Goal: Book appointment/travel/reservation

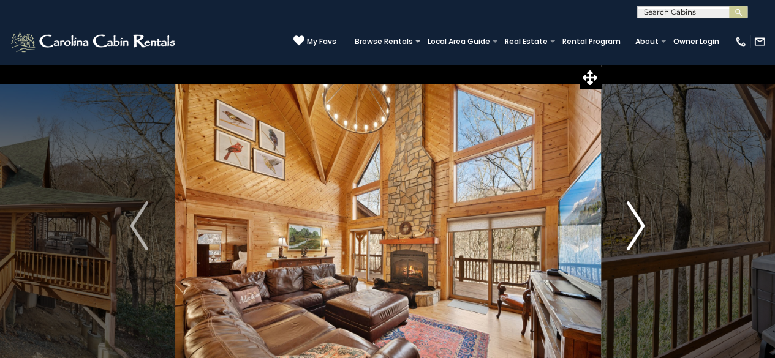
click at [636, 237] on img "Next" at bounding box center [636, 225] width 18 height 49
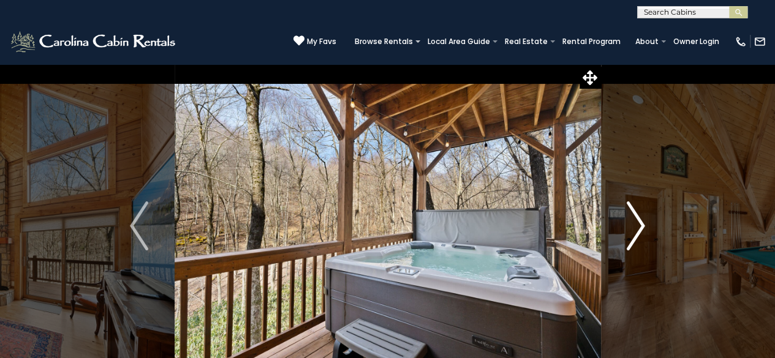
click at [636, 237] on img "Next" at bounding box center [636, 225] width 18 height 49
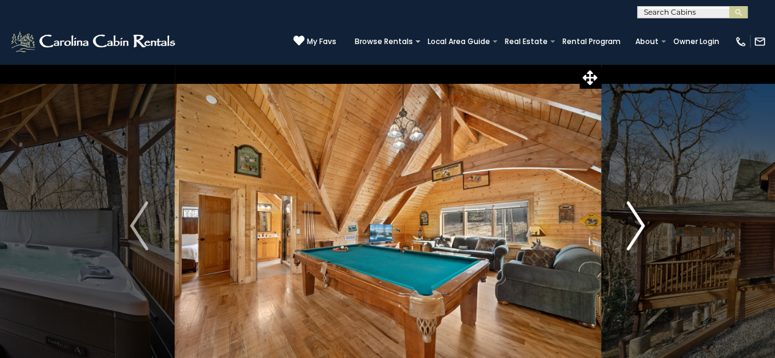
click at [631, 216] on img "Next" at bounding box center [636, 225] width 18 height 49
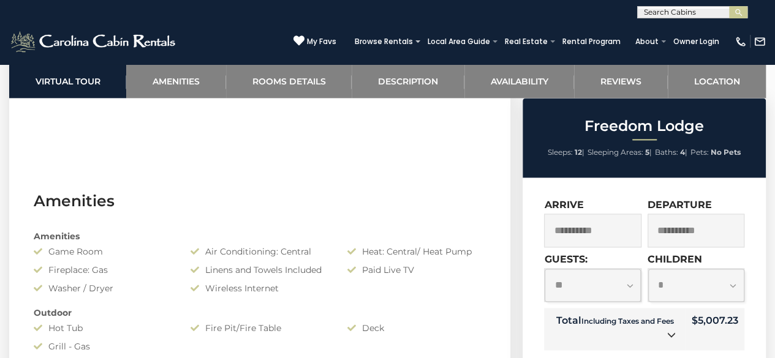
scroll to position [857, 0]
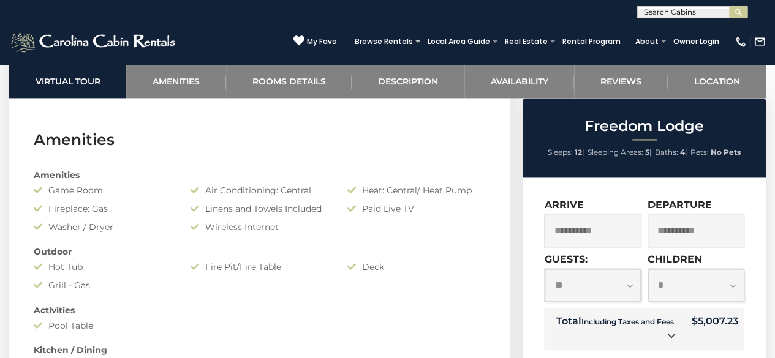
click at [631, 285] on select "**********" at bounding box center [592, 285] width 96 height 33
select select "*"
click at [544, 269] on select "**********" at bounding box center [592, 285] width 96 height 33
click at [727, 288] on select "**********" at bounding box center [696, 285] width 96 height 33
select select "*"
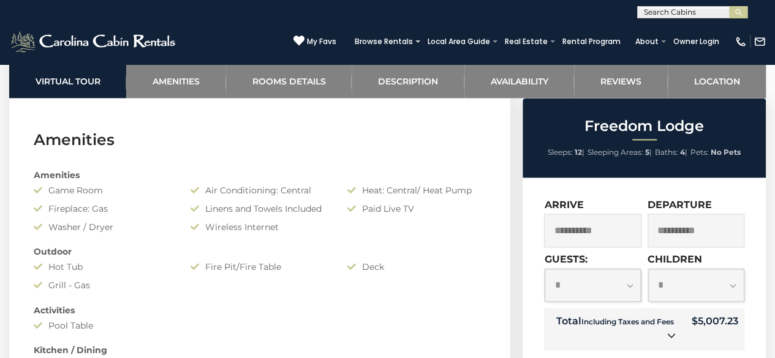
click at [648, 269] on select "**********" at bounding box center [696, 285] width 96 height 33
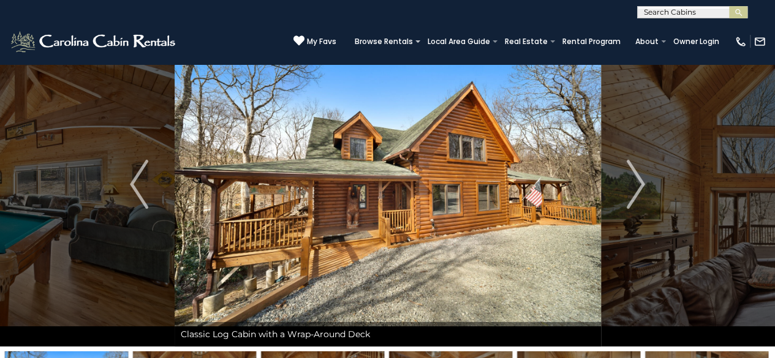
scroll to position [61, 0]
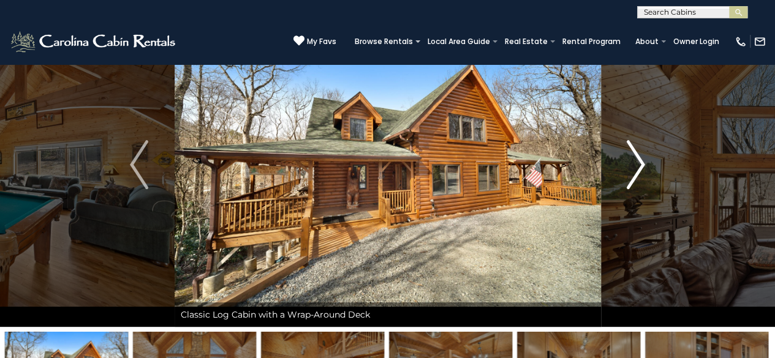
click at [644, 165] on img "Next" at bounding box center [636, 164] width 18 height 49
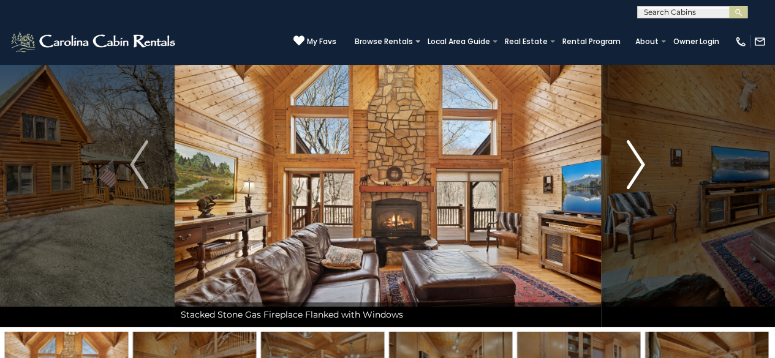
click at [641, 165] on img "Next" at bounding box center [636, 164] width 18 height 49
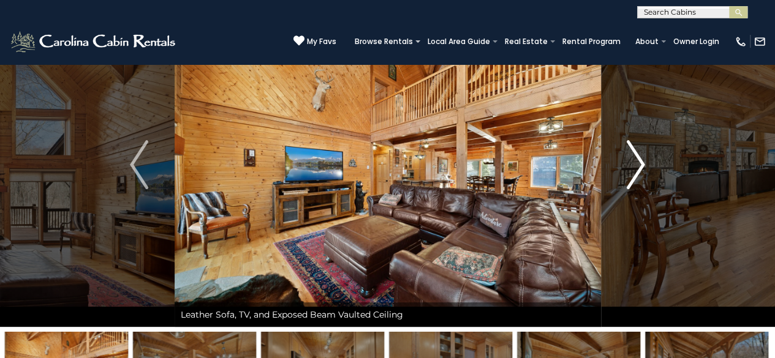
click at [641, 165] on img "Next" at bounding box center [636, 164] width 18 height 49
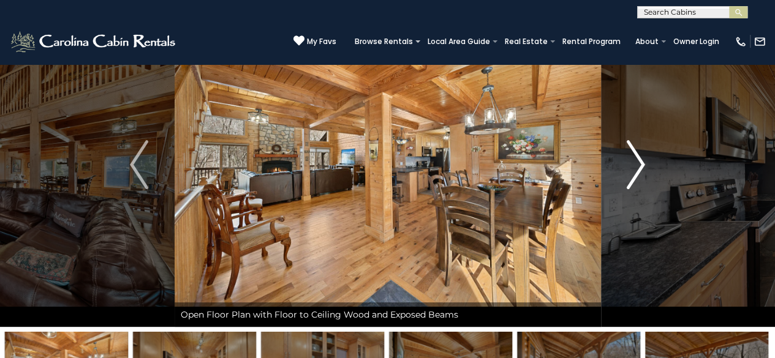
click at [641, 161] on img "Next" at bounding box center [636, 164] width 18 height 49
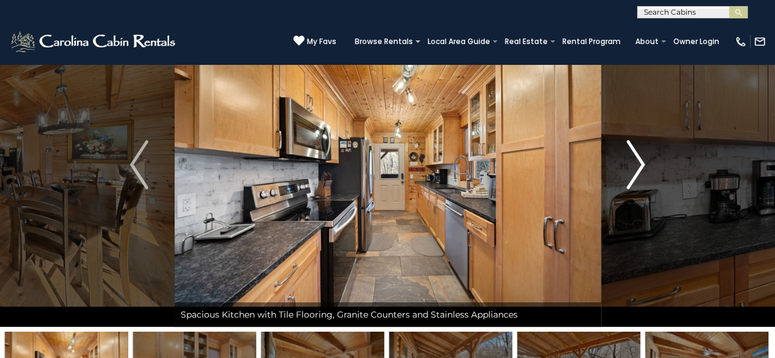
click at [641, 161] on img "Next" at bounding box center [636, 164] width 18 height 49
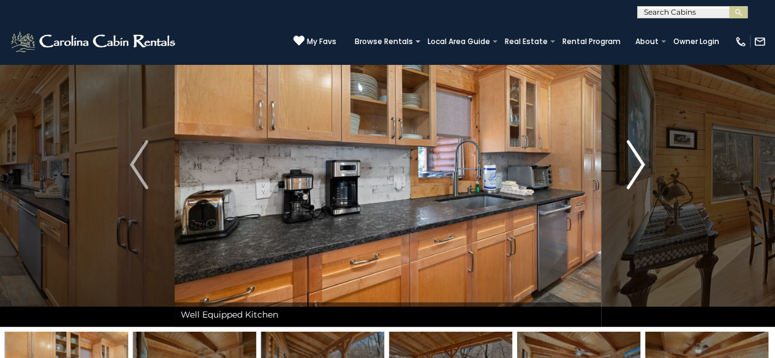
click at [641, 161] on img "Next" at bounding box center [636, 164] width 18 height 49
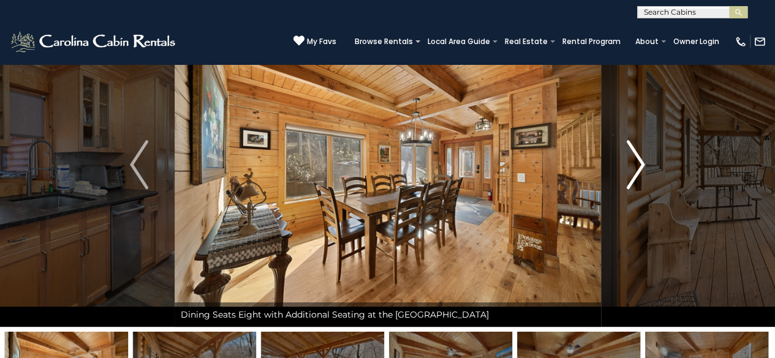
click at [641, 161] on img "Next" at bounding box center [636, 164] width 18 height 49
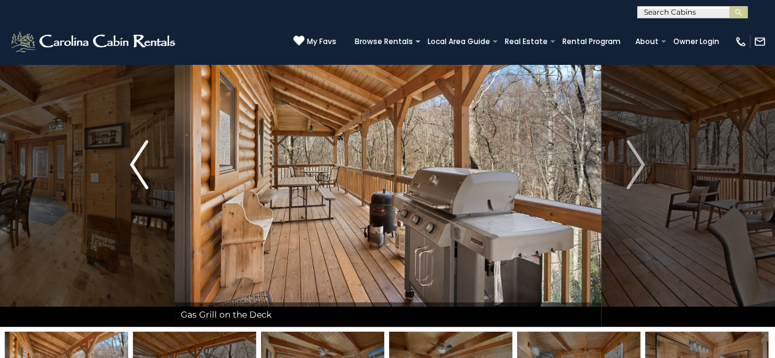
click at [138, 162] on img "Previous" at bounding box center [139, 164] width 18 height 49
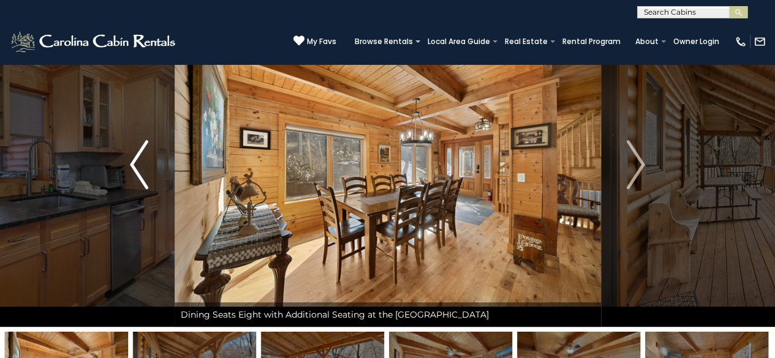
click at [138, 162] on img "Previous" at bounding box center [139, 164] width 18 height 49
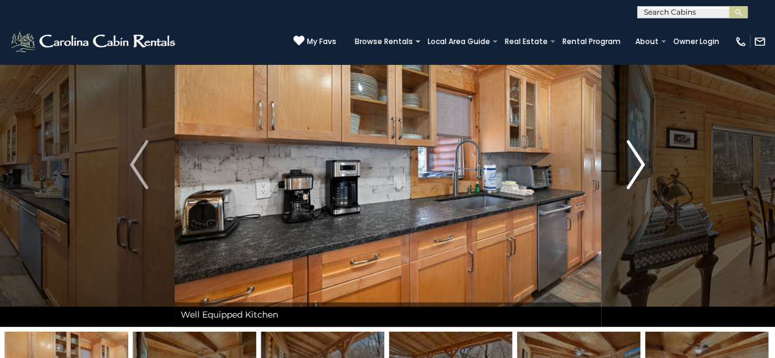
click at [634, 161] on img "Next" at bounding box center [636, 164] width 18 height 49
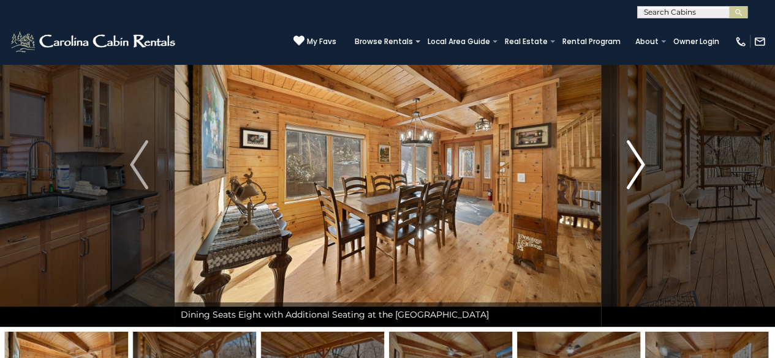
click at [641, 162] on img "Next" at bounding box center [636, 164] width 18 height 49
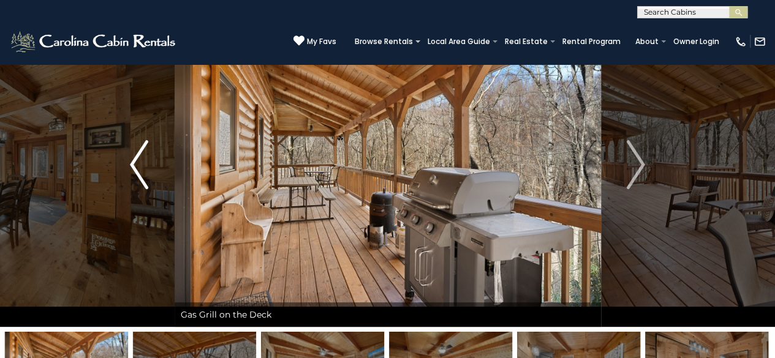
click at [136, 165] on img "Previous" at bounding box center [139, 164] width 18 height 49
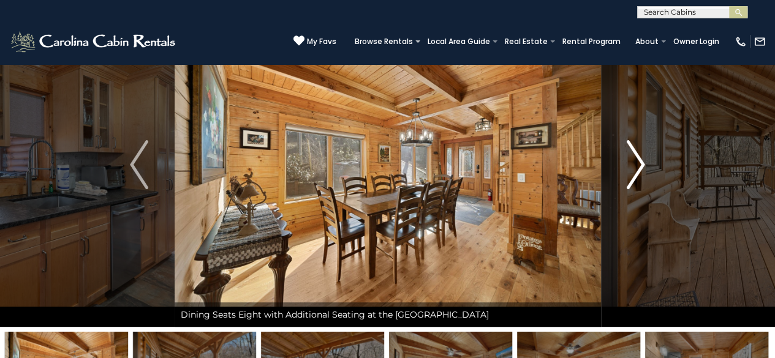
click at [636, 166] on img "Next" at bounding box center [636, 164] width 18 height 49
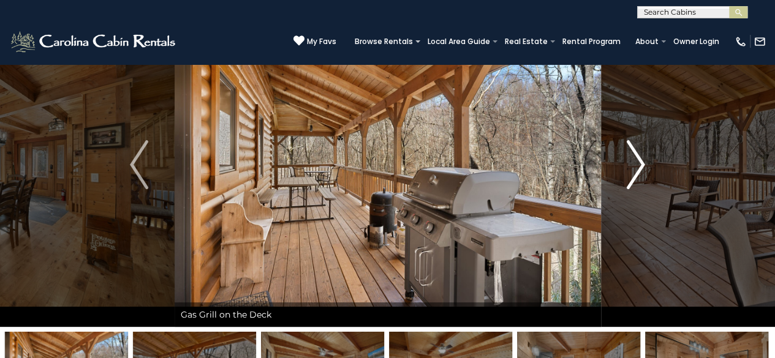
click at [642, 162] on img "Next" at bounding box center [636, 164] width 18 height 49
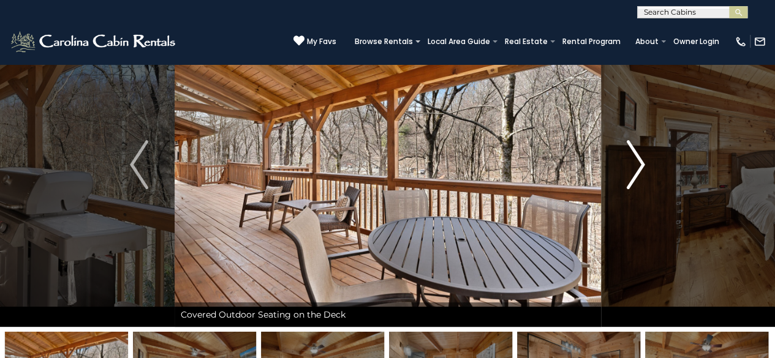
click at [642, 162] on img "Next" at bounding box center [636, 164] width 18 height 49
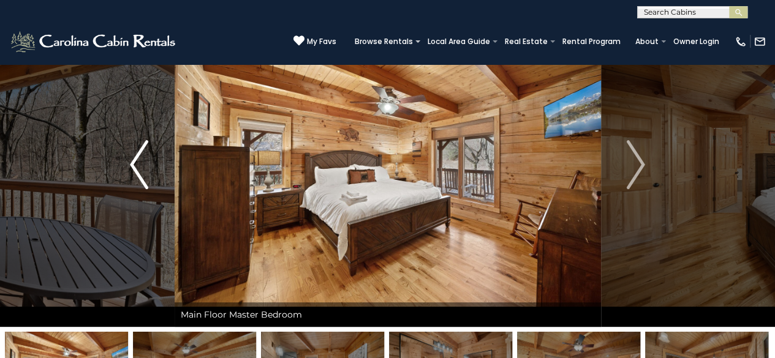
click at [139, 164] on img "Previous" at bounding box center [139, 164] width 18 height 49
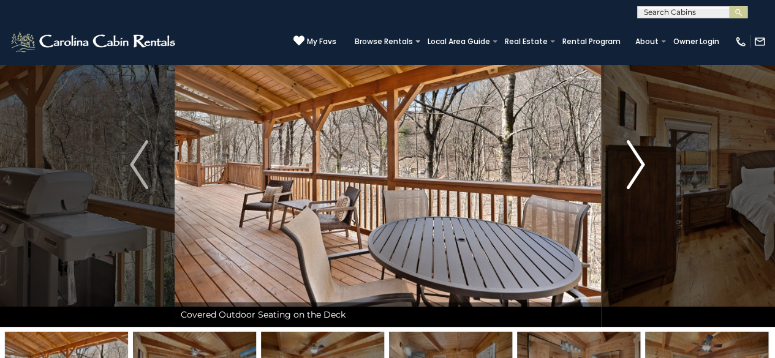
click at [642, 160] on img "Next" at bounding box center [636, 164] width 18 height 49
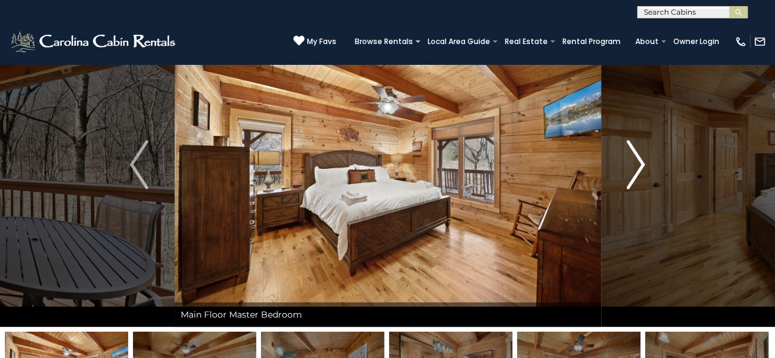
click at [642, 160] on img "Next" at bounding box center [636, 164] width 18 height 49
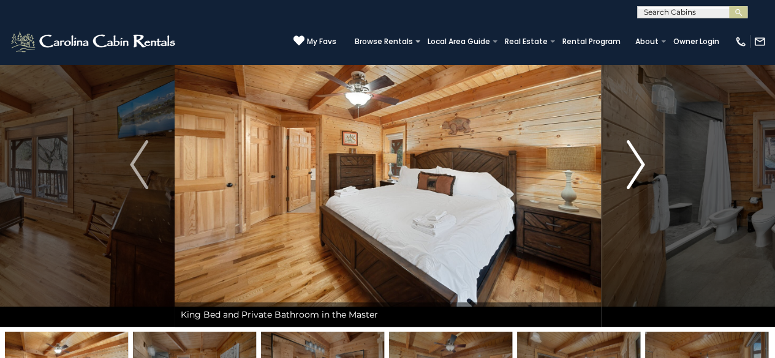
click at [642, 160] on img "Next" at bounding box center [636, 164] width 18 height 49
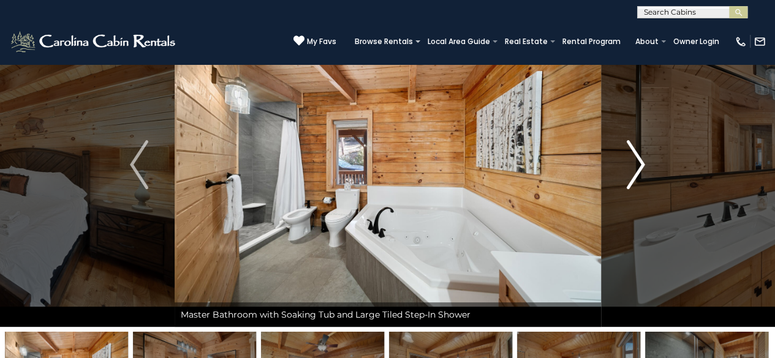
click at [642, 160] on img "Next" at bounding box center [636, 164] width 18 height 49
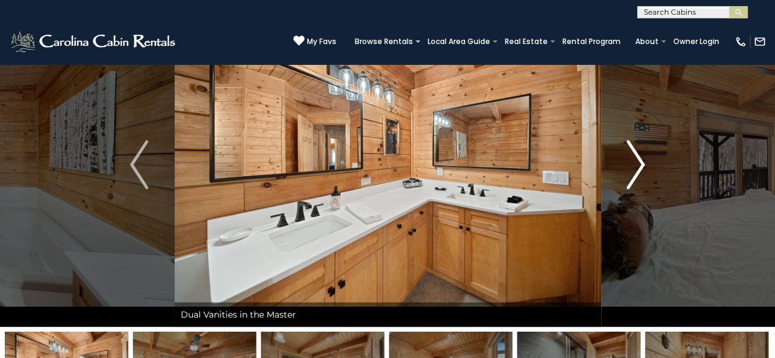
click at [642, 160] on img "Next" at bounding box center [636, 164] width 18 height 49
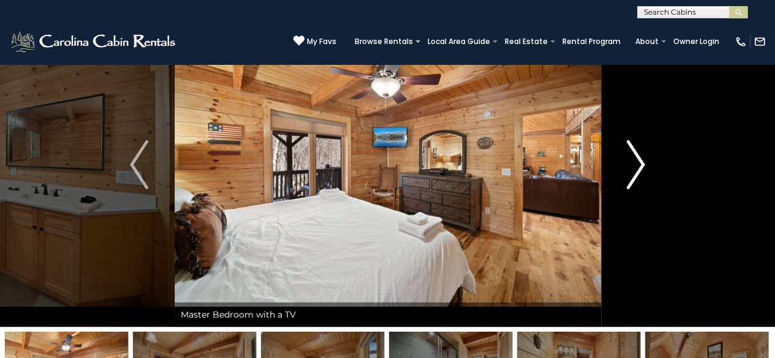
click at [642, 160] on img "Next" at bounding box center [636, 164] width 18 height 49
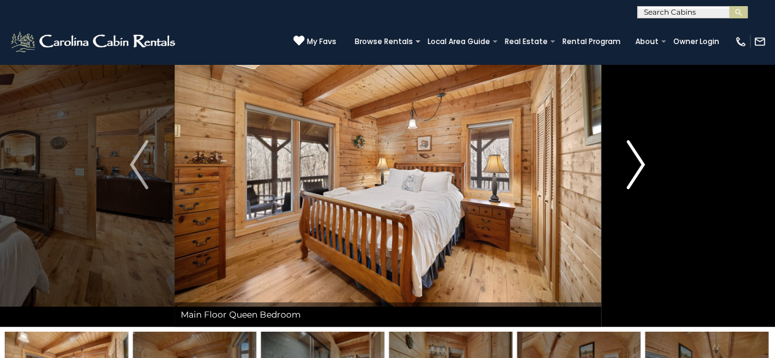
click at [642, 160] on img "Next" at bounding box center [636, 164] width 18 height 49
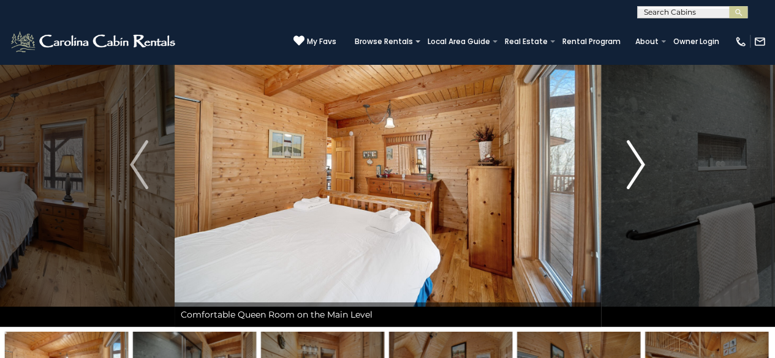
click at [642, 160] on img "Next" at bounding box center [636, 164] width 18 height 49
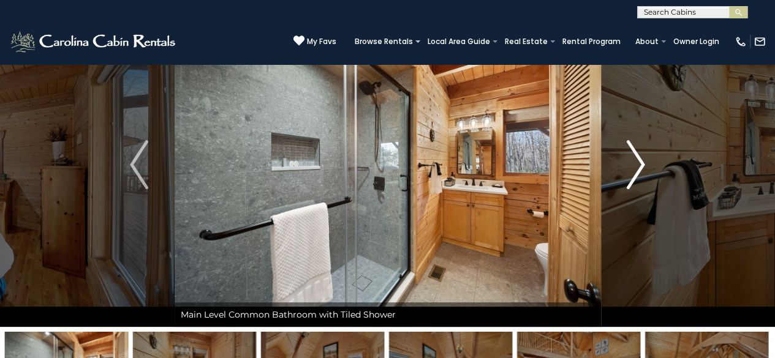
click at [642, 160] on img "Next" at bounding box center [636, 164] width 18 height 49
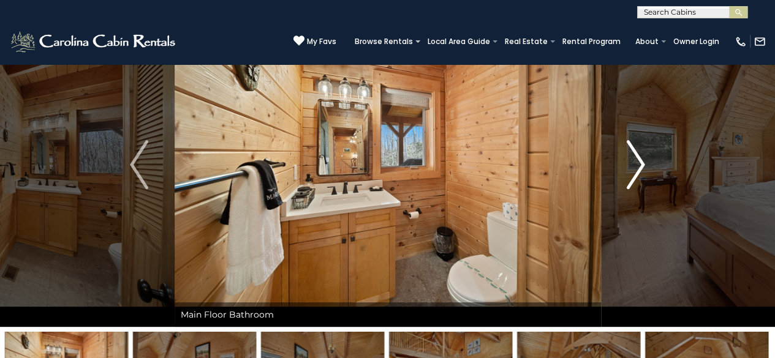
click at [642, 160] on img "Next" at bounding box center [636, 164] width 18 height 49
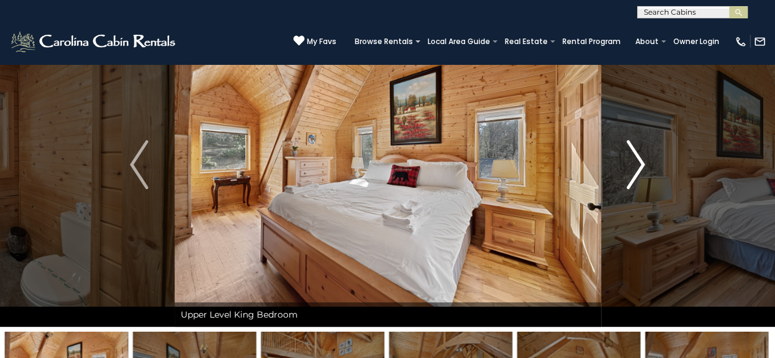
click at [642, 160] on img "Next" at bounding box center [636, 164] width 18 height 49
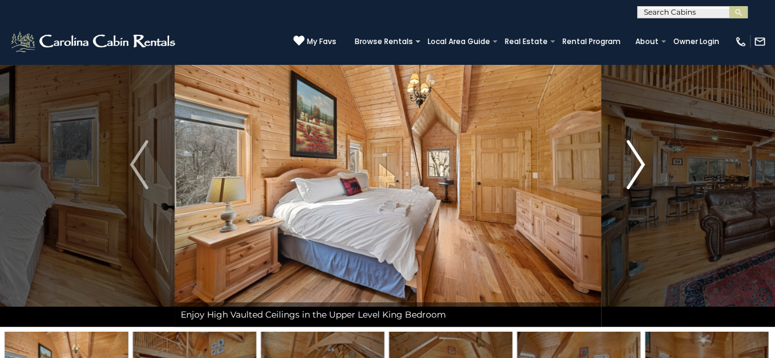
click at [642, 160] on img "Next" at bounding box center [636, 164] width 18 height 49
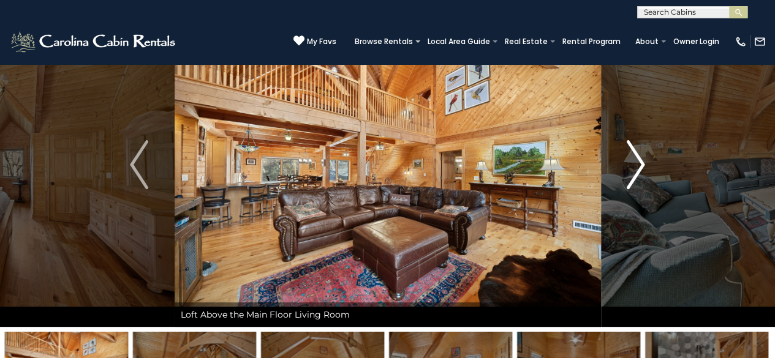
click at [642, 160] on img "Next" at bounding box center [636, 164] width 18 height 49
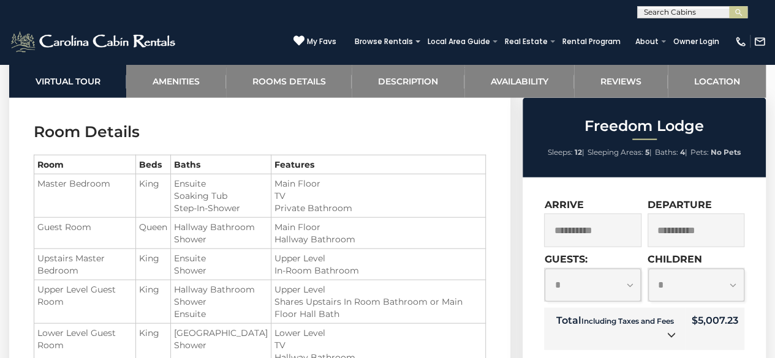
scroll to position [1347, 0]
